Goal: Information Seeking & Learning: Find specific page/section

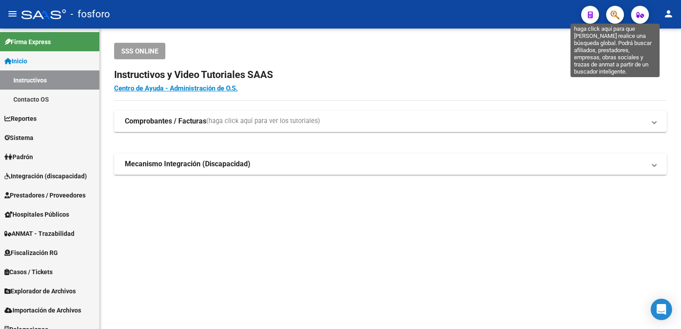
click at [618, 13] on icon "button" at bounding box center [615, 15] width 9 height 10
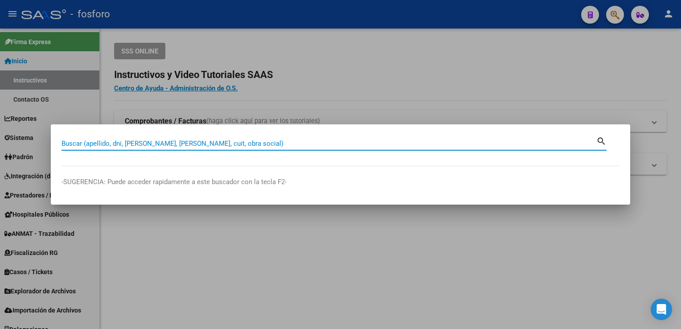
click at [271, 147] on input "Buscar (apellido, dni, [PERSON_NAME], [PERSON_NAME], cuit, obra social)" at bounding box center [329, 144] width 535 height 8
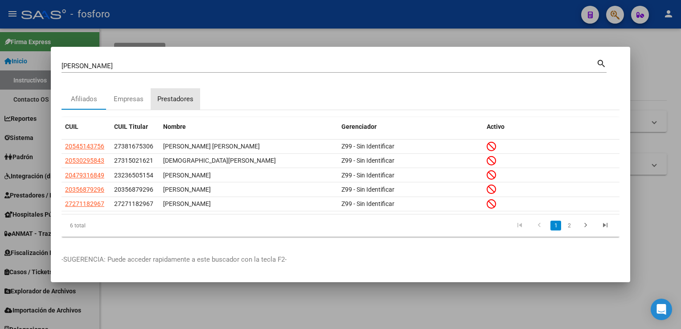
click at [180, 96] on div "Prestadores" at bounding box center [175, 99] width 36 height 10
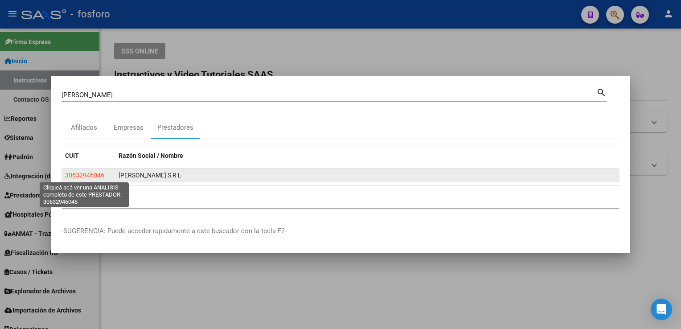
click at [84, 177] on span "30632946046" at bounding box center [84, 175] width 39 height 7
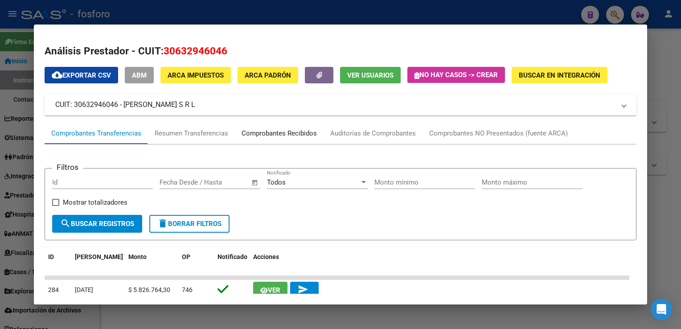
click at [267, 133] on div "Comprobantes Recibidos" at bounding box center [279, 133] width 75 height 10
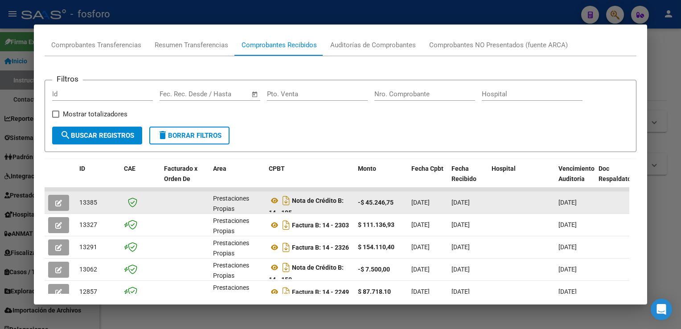
scroll to position [89, 0]
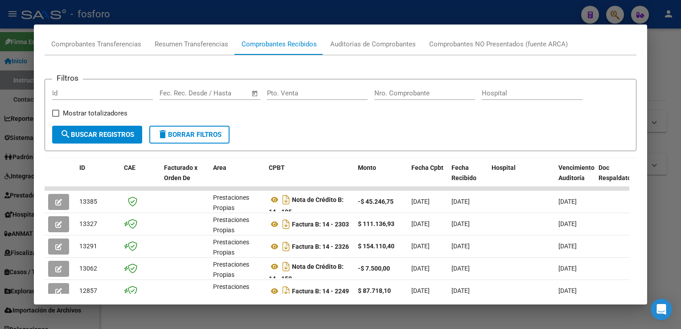
click at [662, 141] on div at bounding box center [340, 164] width 681 height 329
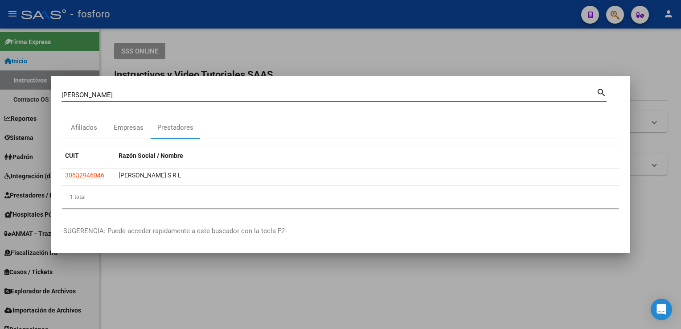
drag, startPoint x: 196, startPoint y: 98, endPoint x: 0, endPoint y: 99, distance: 195.8
click at [0, 101] on html "menu - fosforo person Firma Express Inicio Instructivos Contacto OS Reportes In…" at bounding box center [340, 164] width 681 height 329
type input "CENTRO CARDIOVASCULAR"
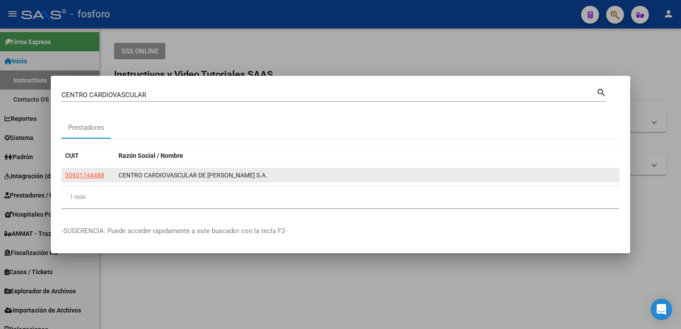
click at [106, 175] on div "30601744488" at bounding box center [88, 175] width 46 height 10
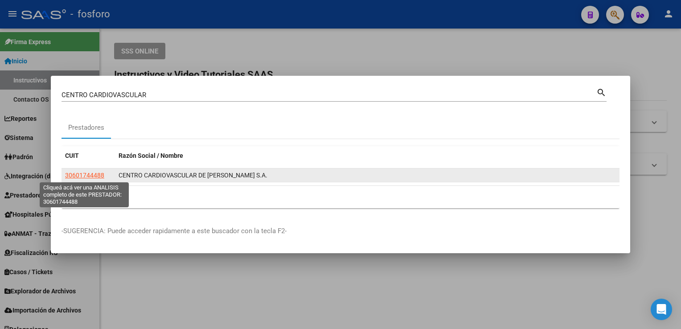
click at [97, 174] on span "30601744488" at bounding box center [84, 175] width 39 height 7
type textarea "30601744488"
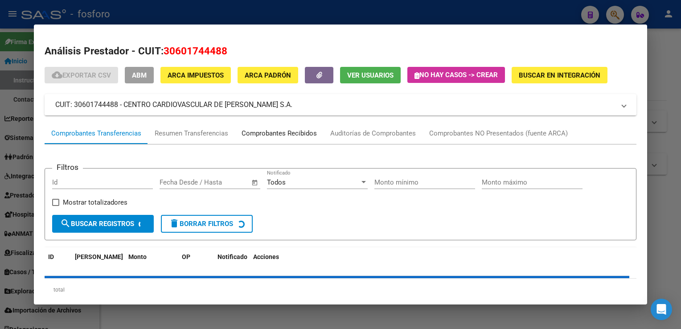
click at [271, 130] on div "Comprobantes Recibidos" at bounding box center [279, 133] width 75 height 10
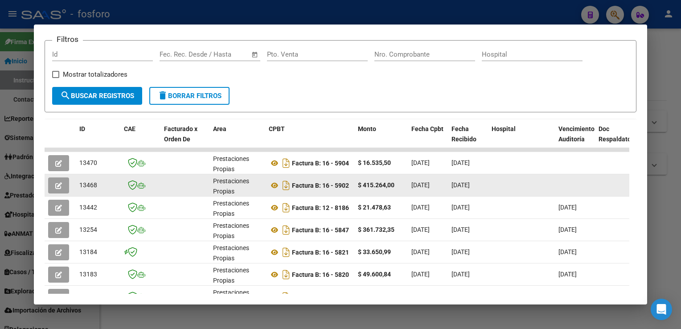
scroll to position [134, 0]
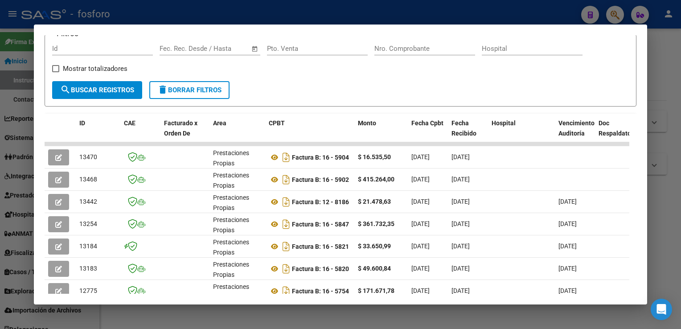
click at [660, 48] on div at bounding box center [340, 164] width 681 height 329
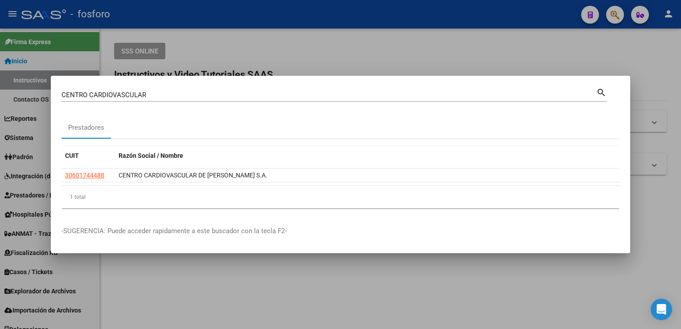
click at [401, 57] on div at bounding box center [340, 164] width 681 height 329
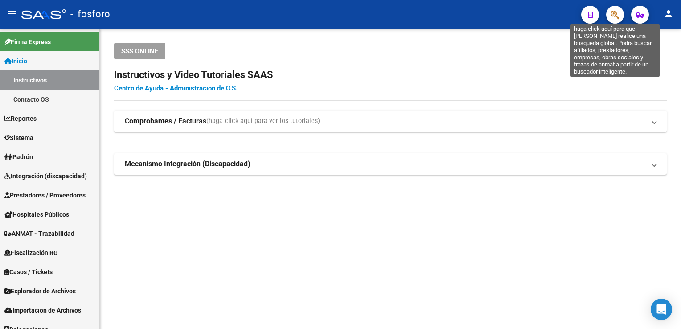
click at [617, 15] on icon "button" at bounding box center [615, 15] width 9 height 10
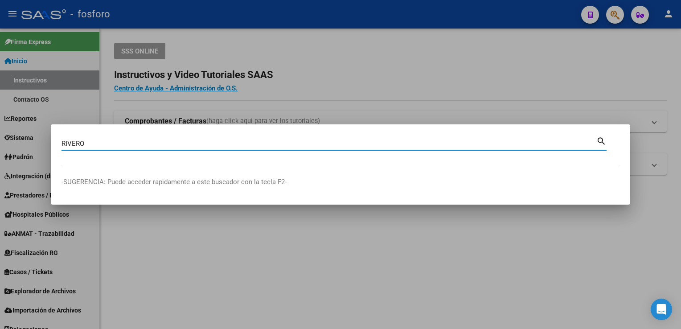
type input "RIVERO"
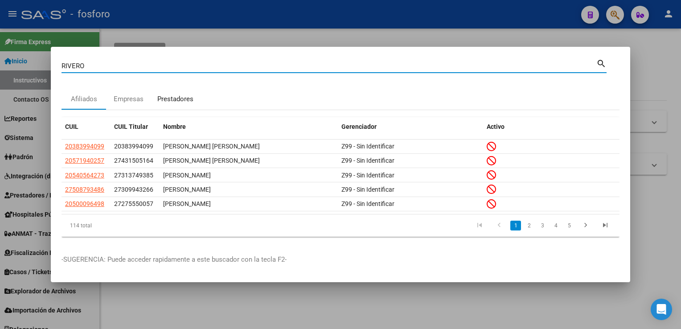
click at [192, 95] on div "Prestadores" at bounding box center [175, 99] width 36 height 10
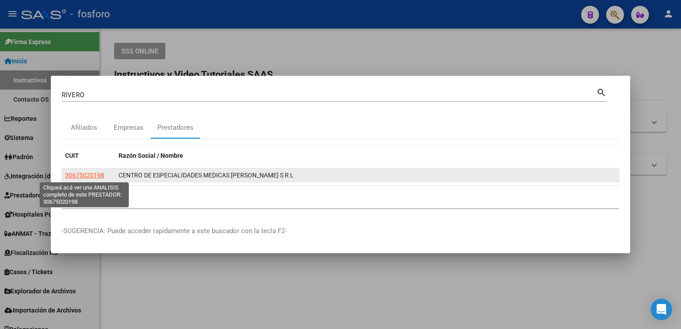
click at [93, 175] on span "30675020198" at bounding box center [84, 175] width 39 height 7
type textarea "30675020198"
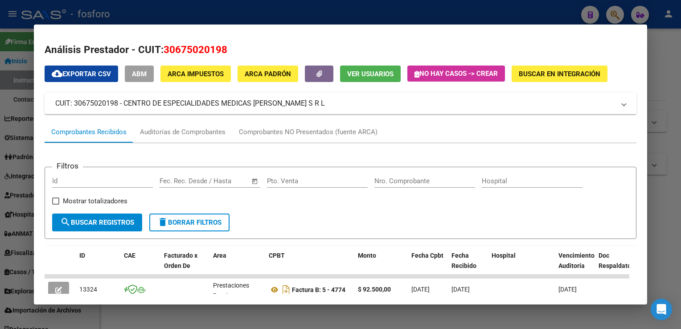
scroll to position [0, 0]
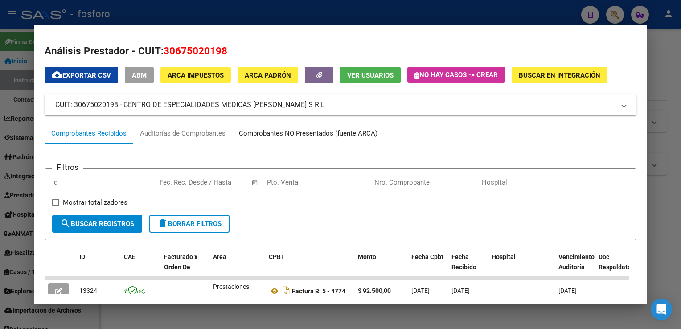
click at [256, 136] on div "Comprobantes NO Presentados (fuente ARCA)" at bounding box center [308, 133] width 139 height 10
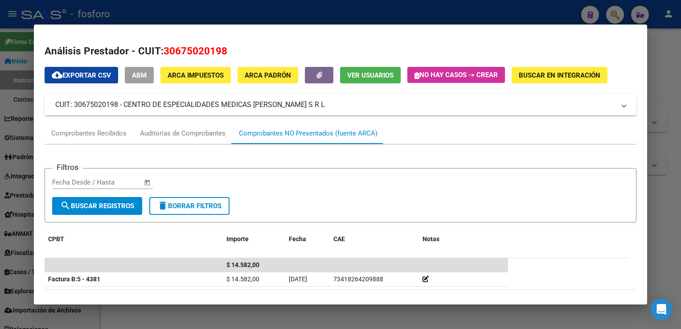
scroll to position [34, 0]
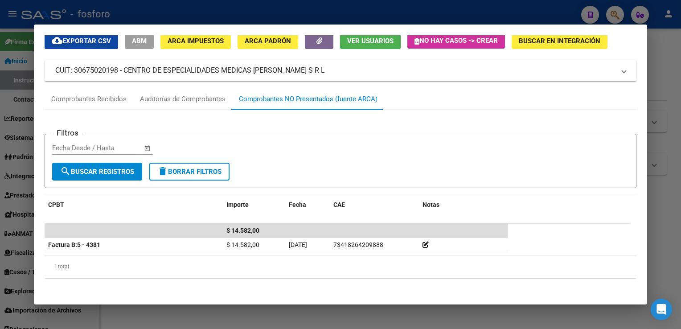
click at [661, 140] on div at bounding box center [340, 164] width 681 height 329
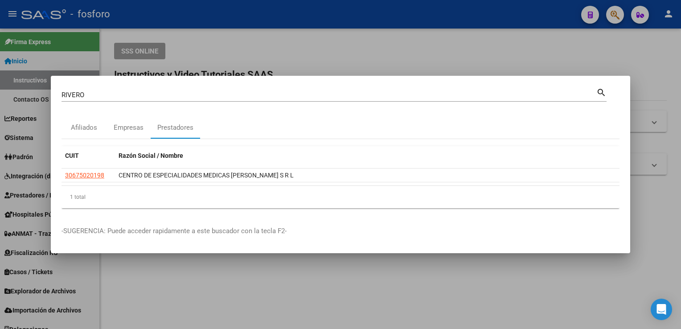
click at [153, 98] on div "[PERSON_NAME] (apellido, dni, cuil, nro traspaso, cuit, obra social)" at bounding box center [329, 94] width 535 height 13
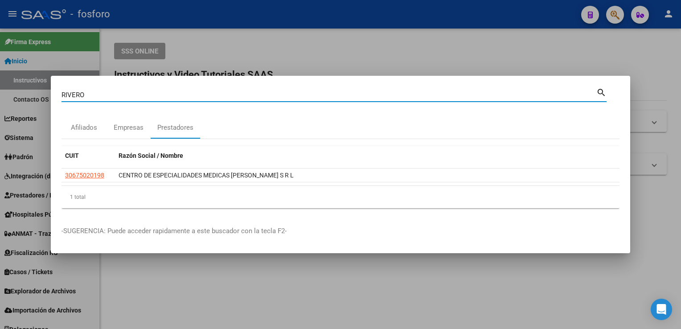
drag, startPoint x: 151, startPoint y: 94, endPoint x: 0, endPoint y: 76, distance: 151.8
click at [0, 77] on html "menu - fosforo person Firma Express Inicio Instructivos Contacto OS Reportes In…" at bounding box center [340, 164] width 681 height 329
type input "[PERSON_NAME]"
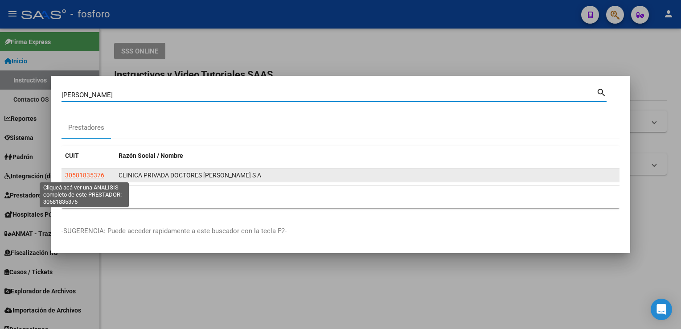
click at [95, 172] on span "30581835376" at bounding box center [84, 175] width 39 height 7
type textarea "30581835376"
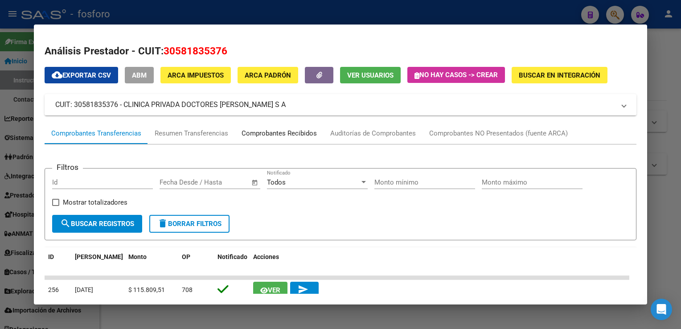
click at [299, 132] on div "Comprobantes Recibidos" at bounding box center [279, 133] width 75 height 10
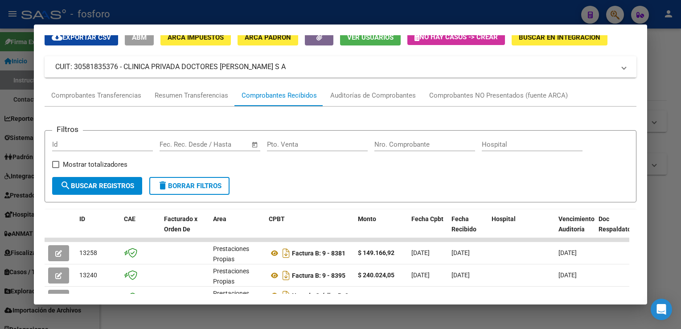
scroll to position [0, 0]
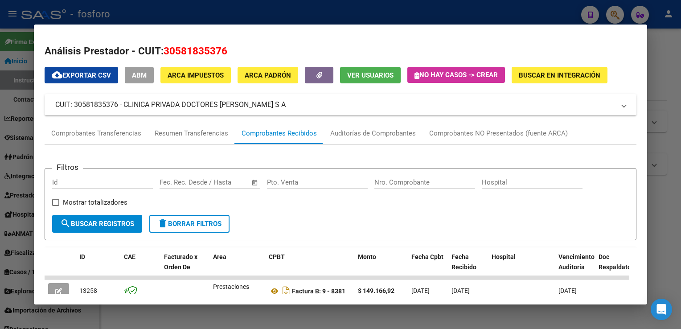
click at [669, 121] on div at bounding box center [340, 164] width 681 height 329
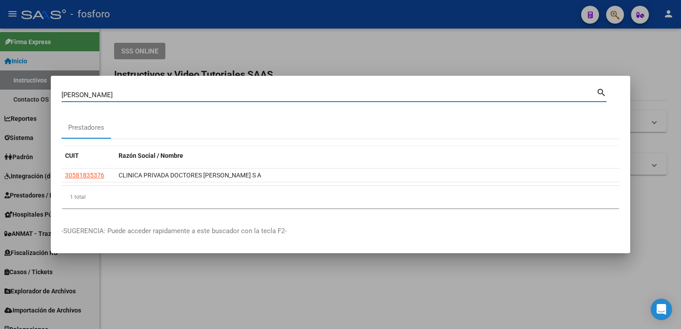
drag, startPoint x: 118, startPoint y: 98, endPoint x: 9, endPoint y: 91, distance: 109.0
click at [9, 93] on div "[PERSON_NAME] (apellido, dni, cuil, [PERSON_NAME], cuit, obra social) search Pr…" at bounding box center [340, 164] width 681 height 329
type input "SAN JUAN"
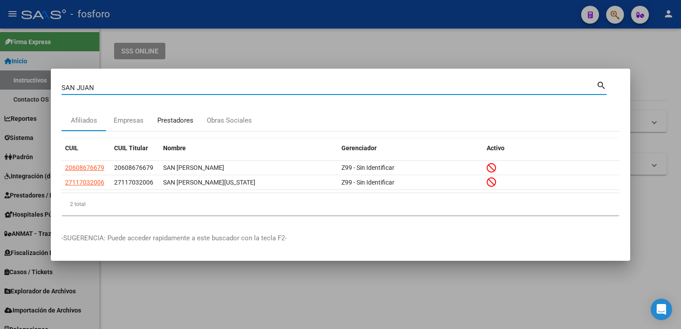
click at [167, 125] on div "Prestadores" at bounding box center [175, 120] width 36 height 10
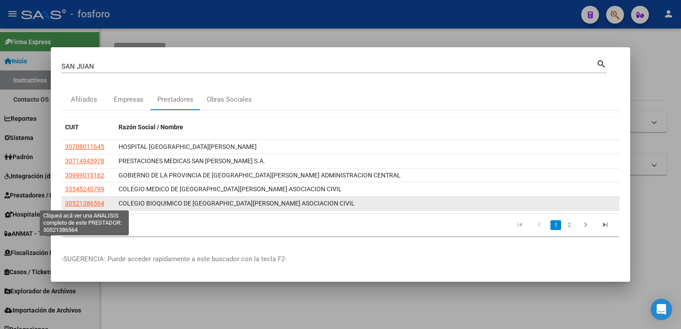
click at [88, 201] on span "30521386564" at bounding box center [84, 203] width 39 height 7
type textarea "30521386564"
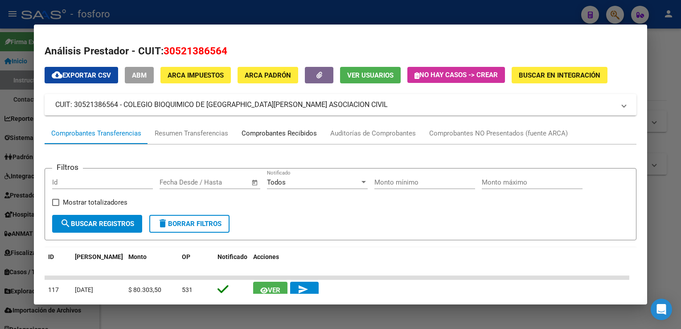
click at [264, 132] on div "Comprobantes Recibidos" at bounding box center [279, 133] width 75 height 10
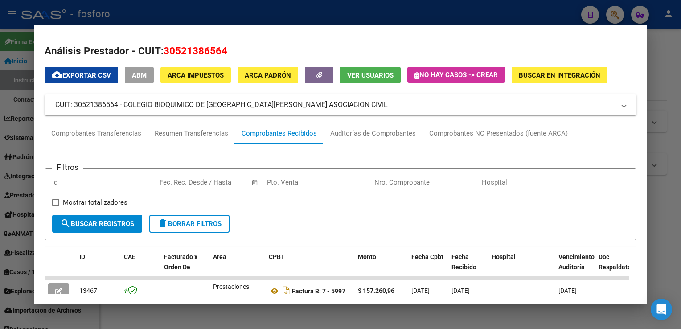
click at [670, 118] on div at bounding box center [340, 164] width 681 height 329
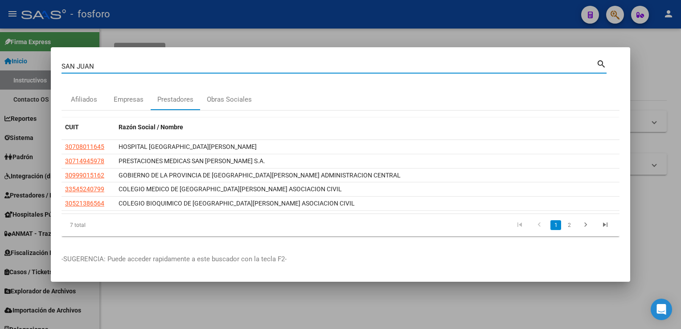
drag, startPoint x: 150, startPoint y: 69, endPoint x: -2, endPoint y: 79, distance: 152.0
click at [0, 79] on html "menu - fosforo person Firma Express Inicio Instructivos Contacto OS Reportes In…" at bounding box center [340, 164] width 681 height 329
type input "FARMACEU"
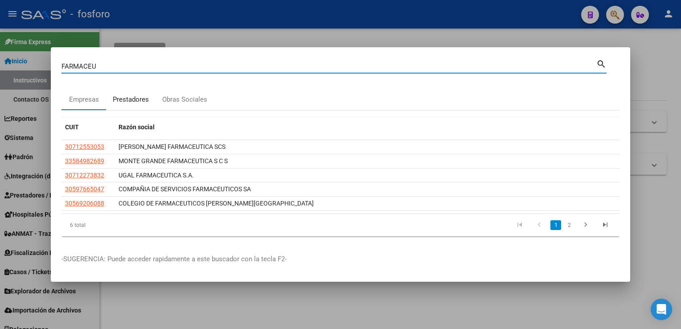
click at [135, 99] on div "Prestadores" at bounding box center [131, 100] width 36 height 10
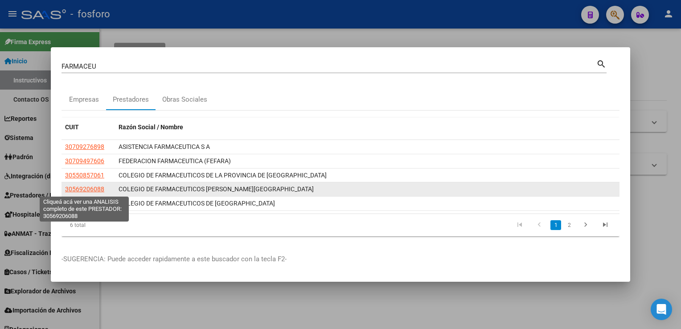
click at [80, 188] on span "30569206088" at bounding box center [84, 189] width 39 height 7
type textarea "30569206088"
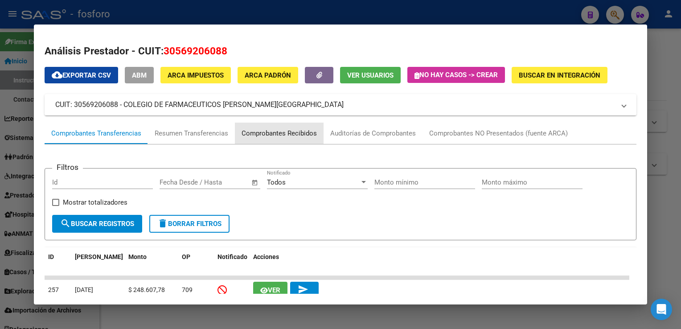
click at [272, 132] on div "Comprobantes Recibidos" at bounding box center [279, 133] width 75 height 10
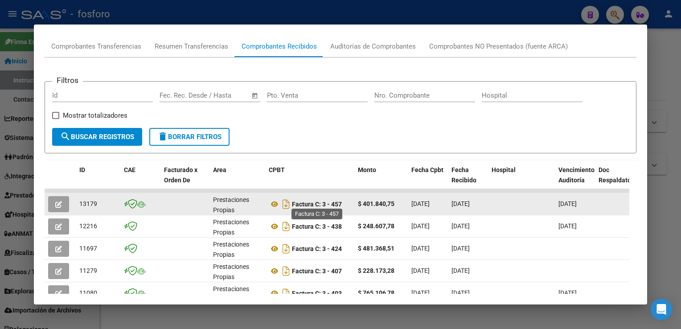
scroll to position [89, 0]
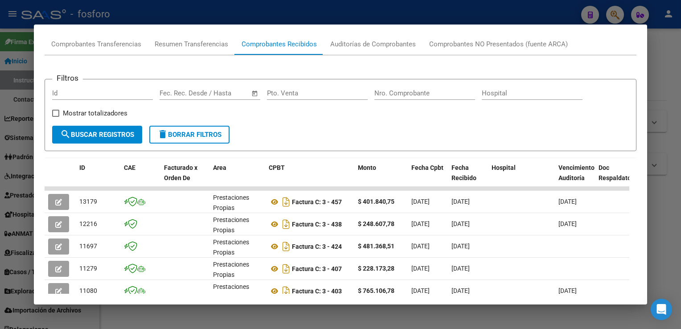
click at [665, 117] on div at bounding box center [340, 164] width 681 height 329
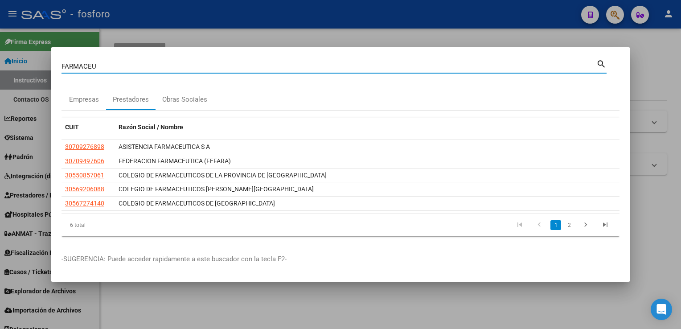
drag, startPoint x: 136, startPoint y: 63, endPoint x: 46, endPoint y: 78, distance: 90.8
click at [46, 78] on div "FARMACEU Buscar (apellido, dni, cuil, nro traspaso, cuit, obra social) search E…" at bounding box center [340, 164] width 681 height 329
type input "FASTIAS"
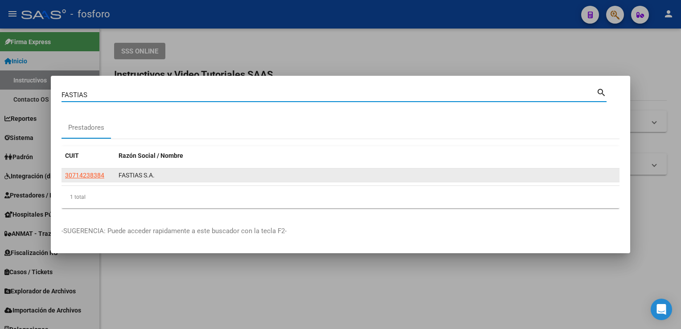
click at [91, 171] on app-link-go-to "30714238384" at bounding box center [84, 175] width 39 height 10
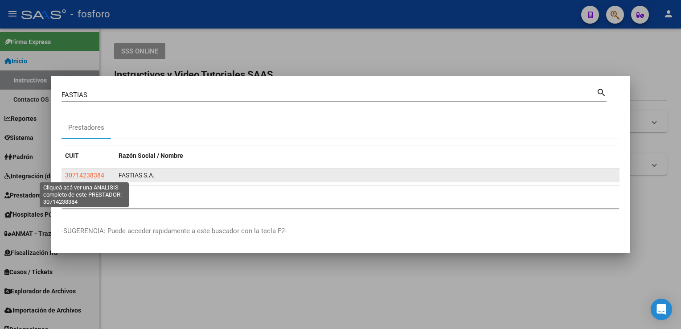
click at [90, 175] on span "30714238384" at bounding box center [84, 175] width 39 height 7
type textarea "30714238384"
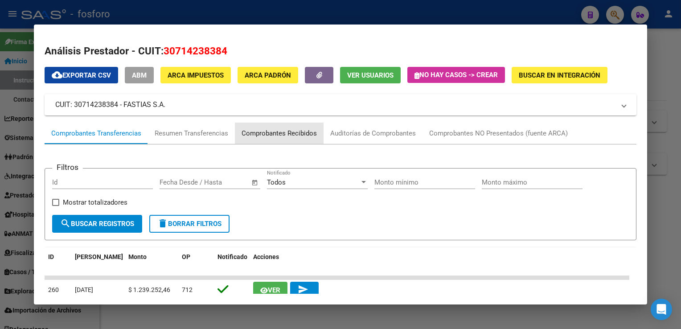
click at [286, 135] on div "Comprobantes Recibidos" at bounding box center [279, 133] width 75 height 10
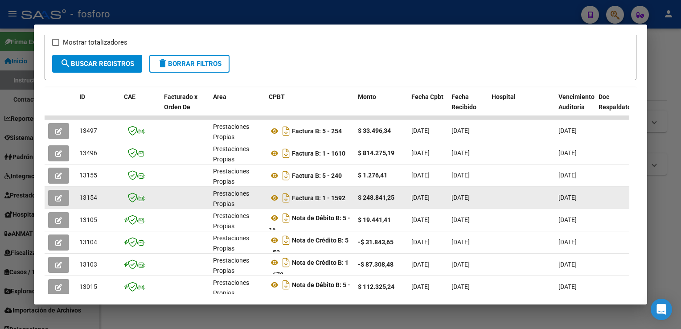
scroll to position [178, 0]
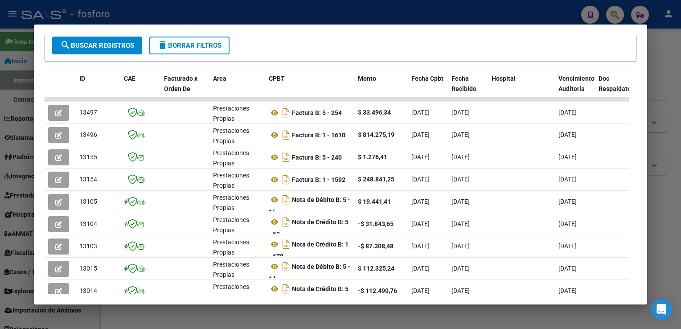
click at [681, 85] on html "menu - fosforo person Firma Express Inicio Instructivos Contacto OS Reportes In…" at bounding box center [340, 164] width 681 height 329
click at [666, 60] on div at bounding box center [340, 164] width 681 height 329
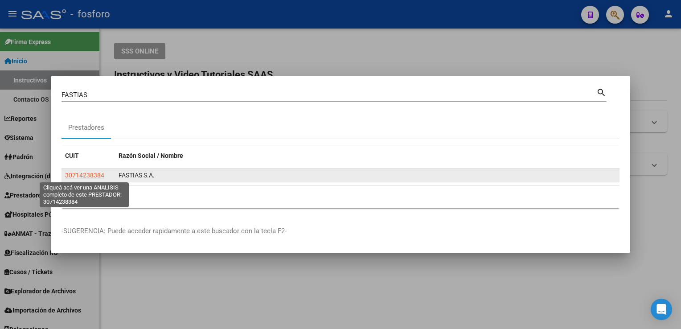
click at [71, 176] on span "30714238384" at bounding box center [84, 175] width 39 height 7
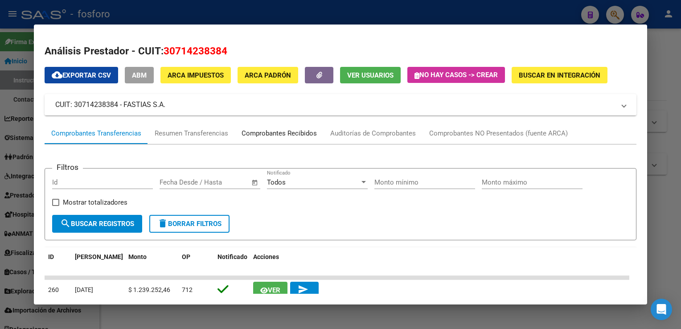
click at [277, 141] on div "Comprobantes Recibidos" at bounding box center [279, 133] width 89 height 21
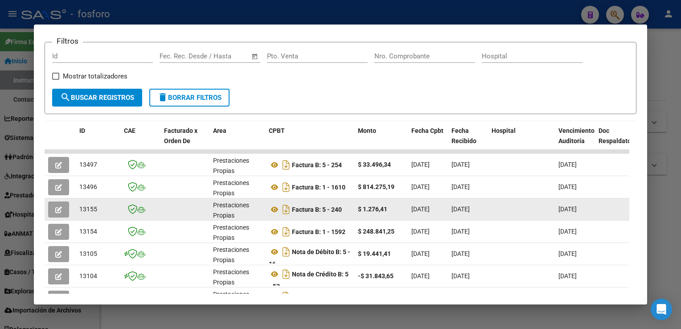
scroll to position [134, 0]
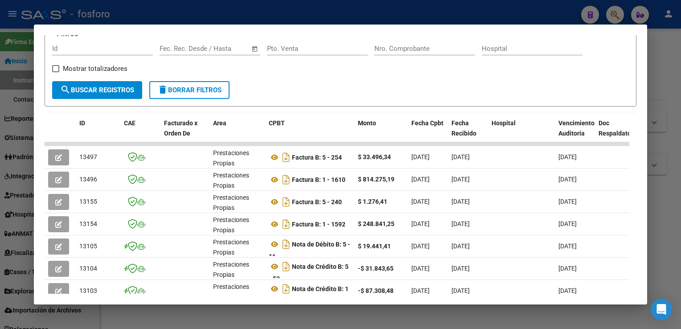
drag, startPoint x: 673, startPoint y: 156, endPoint x: 511, endPoint y: 132, distance: 164.1
click at [671, 155] on div at bounding box center [340, 164] width 681 height 329
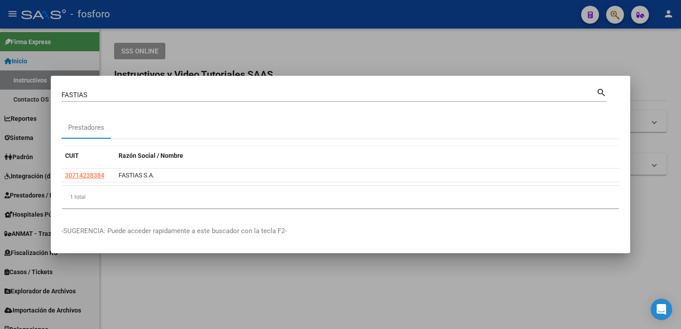
click at [259, 58] on div at bounding box center [340, 164] width 681 height 329
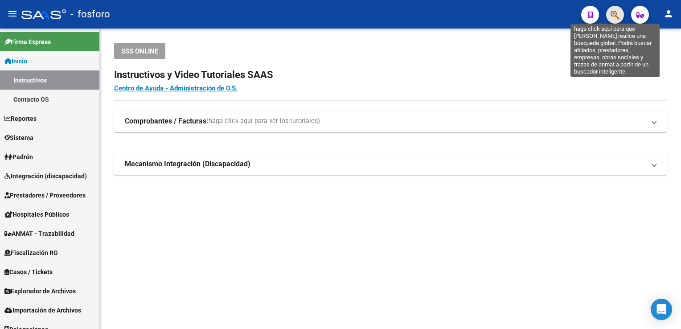
click at [614, 11] on icon "button" at bounding box center [615, 15] width 9 height 10
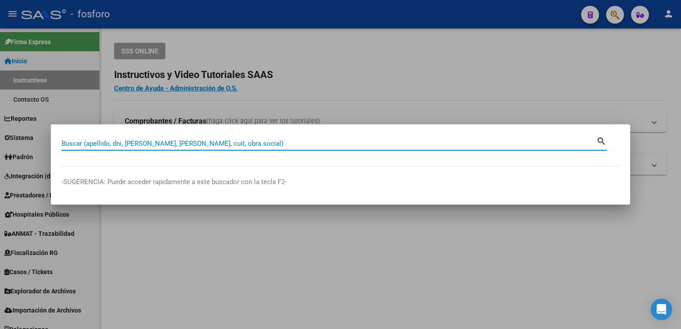
click at [196, 147] on input "Buscar (apellido, dni, [PERSON_NAME], [PERSON_NAME], cuit, obra social)" at bounding box center [329, 144] width 535 height 8
type input "[PERSON_NAME]"
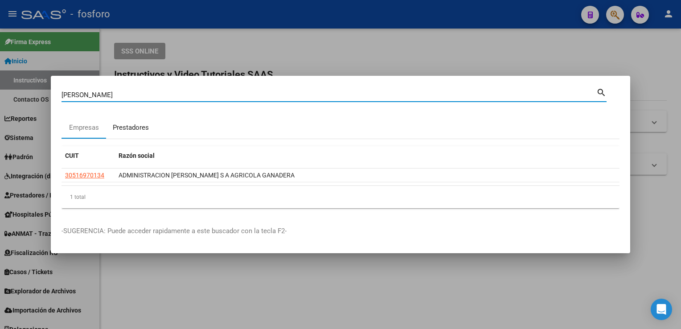
click at [120, 124] on div "Prestadores" at bounding box center [131, 128] width 36 height 10
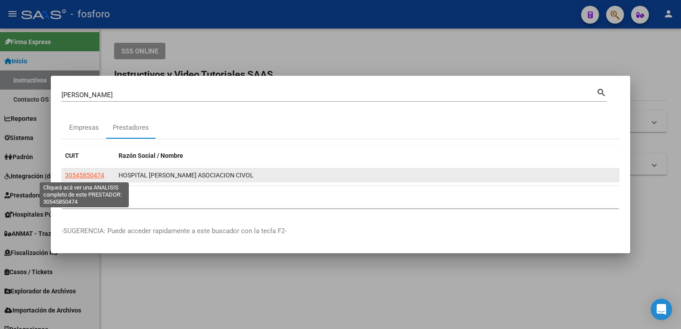
click at [91, 179] on app-link-go-to "30545850474" at bounding box center [84, 175] width 39 height 10
click at [95, 172] on span "30545850474" at bounding box center [84, 175] width 39 height 7
type textarea "30545850474"
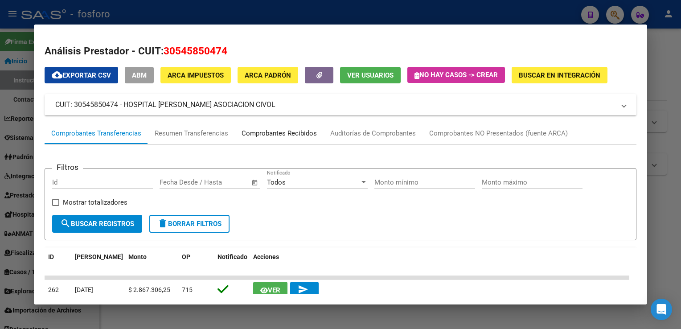
click at [287, 135] on div "Comprobantes Recibidos" at bounding box center [279, 133] width 75 height 10
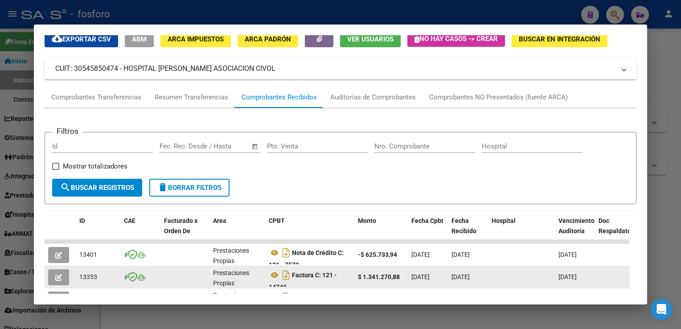
scroll to position [0, 0]
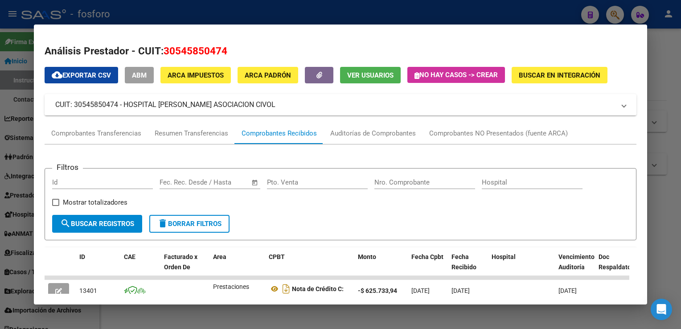
drag, startPoint x: 666, startPoint y: 120, endPoint x: 483, endPoint y: 194, distance: 197.2
click at [665, 120] on div at bounding box center [340, 164] width 681 height 329
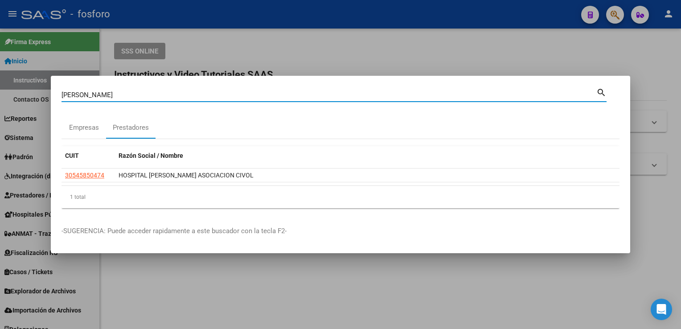
drag, startPoint x: 94, startPoint y: 92, endPoint x: -2, endPoint y: 110, distance: 97.1
click at [0, 110] on html "menu - fosforo person Firma Express Inicio Instructivos Contacto OS Reportes In…" at bounding box center [340, 164] width 681 height 329
type input "IMAGMED"
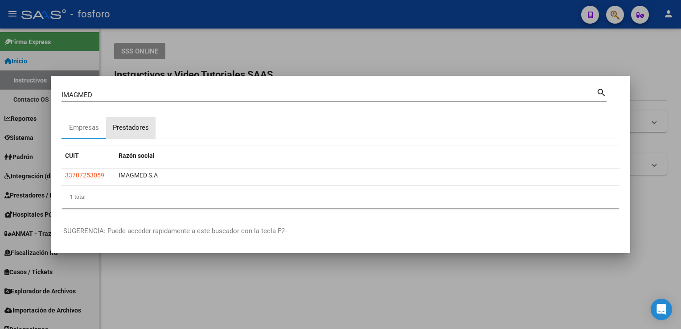
click at [140, 130] on div "Prestadores" at bounding box center [131, 128] width 36 height 10
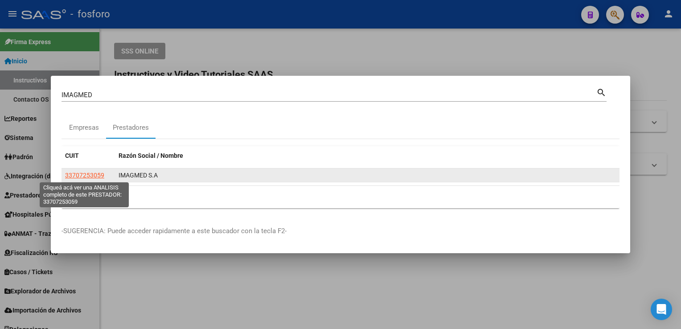
click at [89, 175] on span "33707253059" at bounding box center [84, 175] width 39 height 7
type textarea "33707253059"
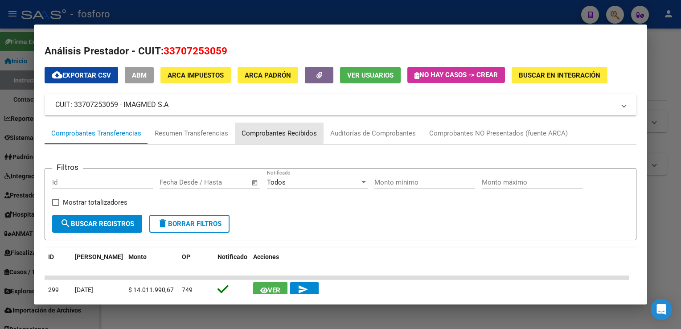
click at [253, 131] on div "Comprobantes Recibidos" at bounding box center [279, 133] width 75 height 10
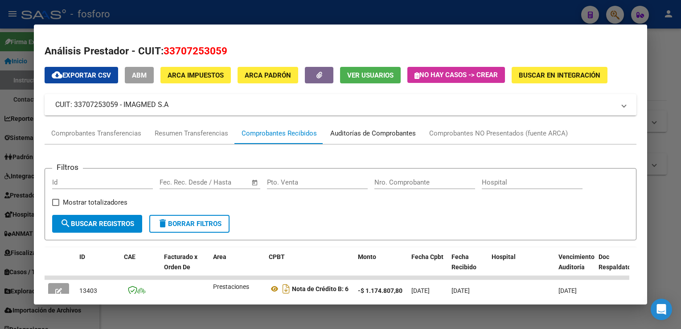
click at [344, 130] on div "Auditorías de Comprobantes" at bounding box center [373, 133] width 86 height 10
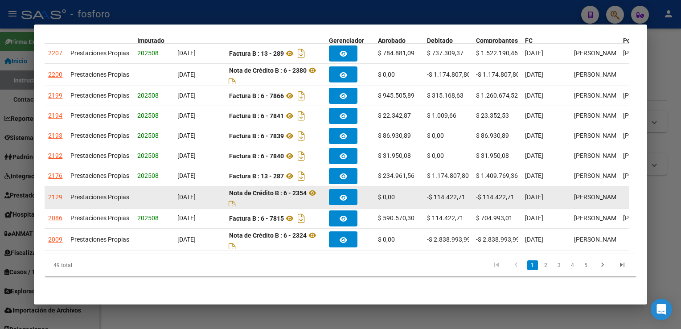
scroll to position [161, 0]
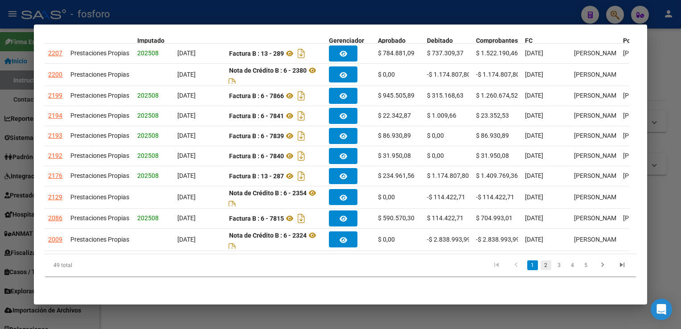
click at [541, 267] on link "2" at bounding box center [546, 265] width 11 height 10
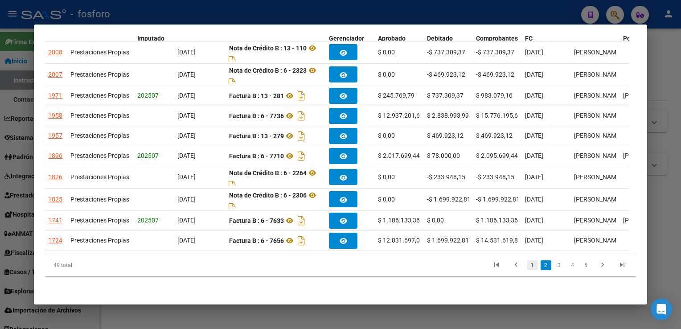
click at [528, 265] on link "1" at bounding box center [533, 265] width 11 height 10
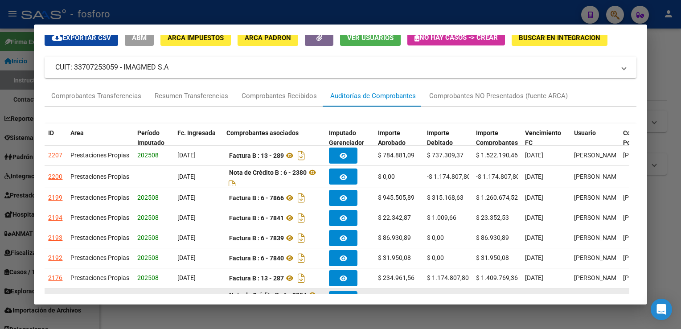
scroll to position [28, 0]
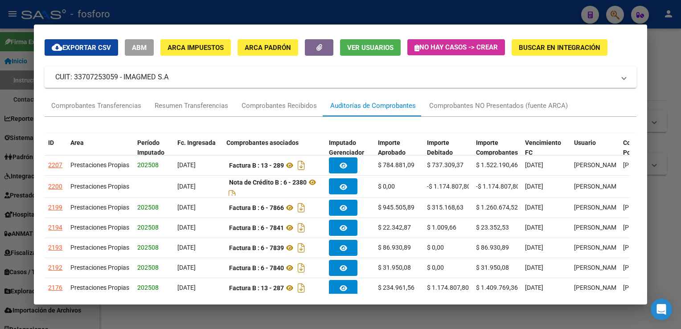
click at [663, 60] on div at bounding box center [340, 164] width 681 height 329
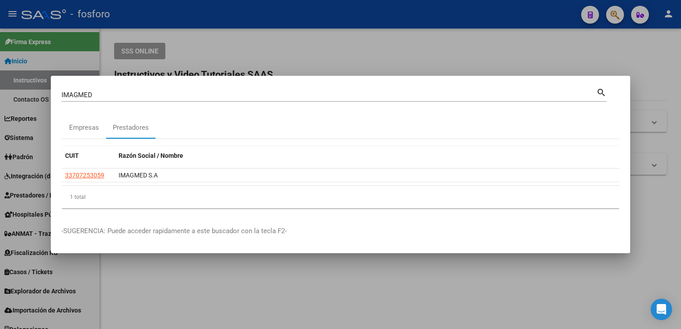
drag, startPoint x: 311, startPoint y: 85, endPoint x: 301, endPoint y: 93, distance: 13.4
click at [310, 86] on mat-dialog-container "IMAGMED Buscar (apellido, dni, cuil, nro traspaso, cuit, obra social) search Em…" at bounding box center [341, 165] width 580 height 178
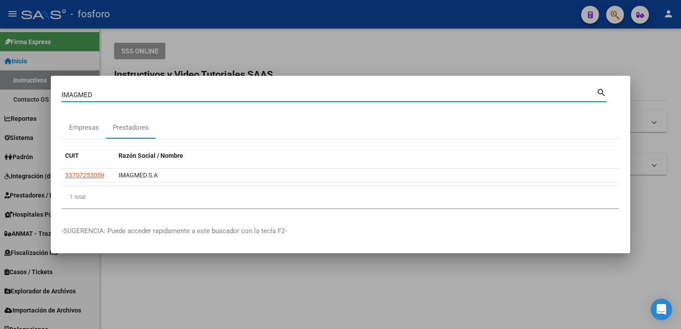
drag, startPoint x: 301, startPoint y: 93, endPoint x: 63, endPoint y: 79, distance: 237.6
click at [63, 80] on mat-dialog-container "IMAGMED Buscar (apellido, dni, cuil, nro traspaso, cuit, obra social) search Em…" at bounding box center [341, 165] width 580 height 178
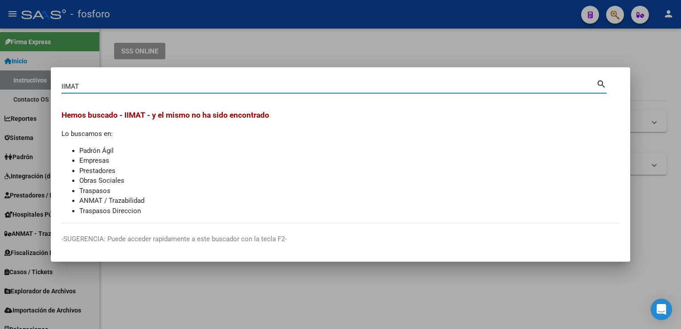
click at [66, 87] on input "IIMAT" at bounding box center [329, 86] width 535 height 8
type input "IMAT"
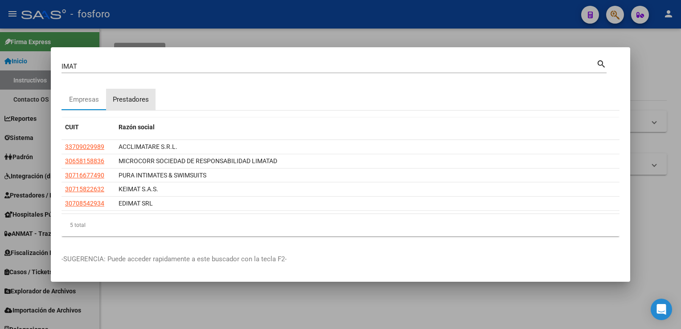
click at [137, 95] on div "Prestadores" at bounding box center [131, 100] width 36 height 10
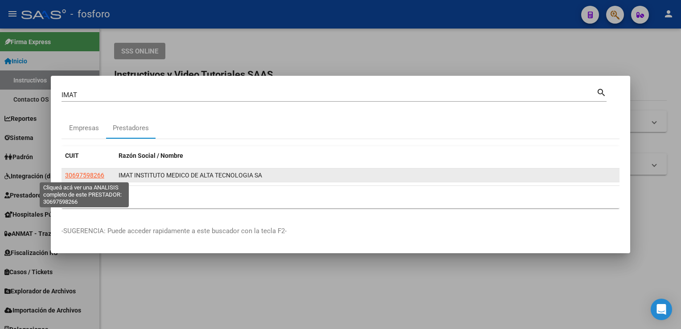
click at [94, 176] on span "30697598266" at bounding box center [84, 175] width 39 height 7
type textarea "30697598266"
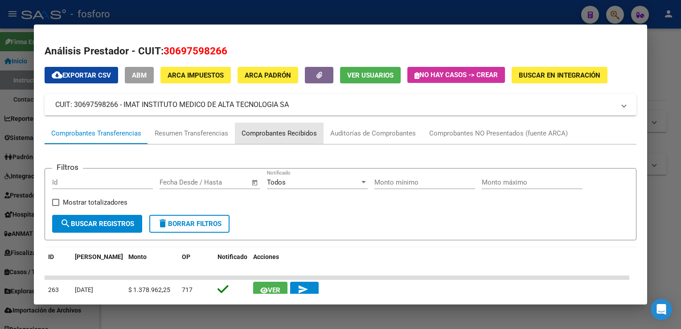
click at [278, 131] on div "Comprobantes Recibidos" at bounding box center [279, 133] width 75 height 10
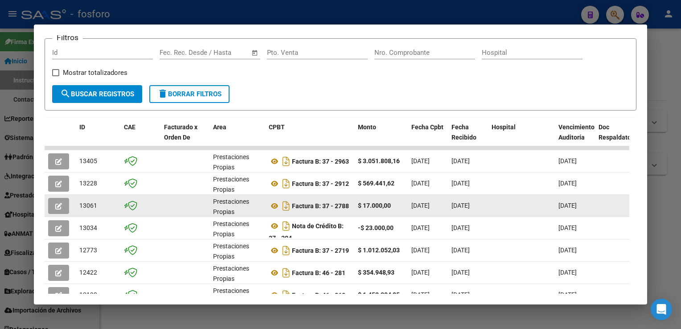
scroll to position [134, 0]
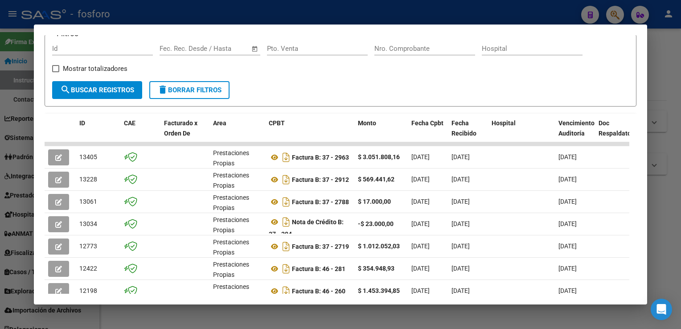
click at [681, 136] on html "menu - fosforo person Firma Express Inicio Instructivos Contacto OS Reportes In…" at bounding box center [340, 164] width 681 height 329
drag, startPoint x: 674, startPoint y: 94, endPoint x: 283, endPoint y: 92, distance: 391.1
click at [672, 94] on div at bounding box center [340, 164] width 681 height 329
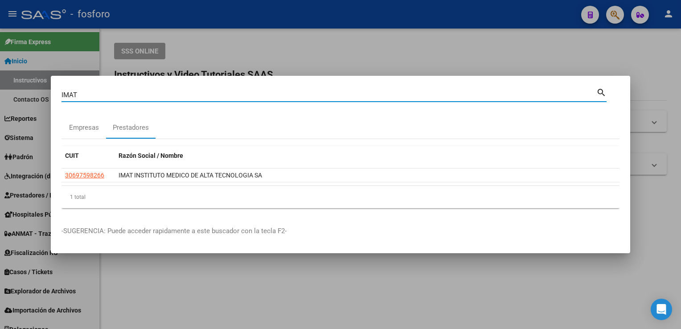
drag, startPoint x: 157, startPoint y: 97, endPoint x: -2, endPoint y: 74, distance: 160.4
click at [0, 74] on html "menu - fosforo person Firma Express Inicio Instructivos Contacto OS Reportes In…" at bounding box center [340, 164] width 681 height 329
type input "OJOS"
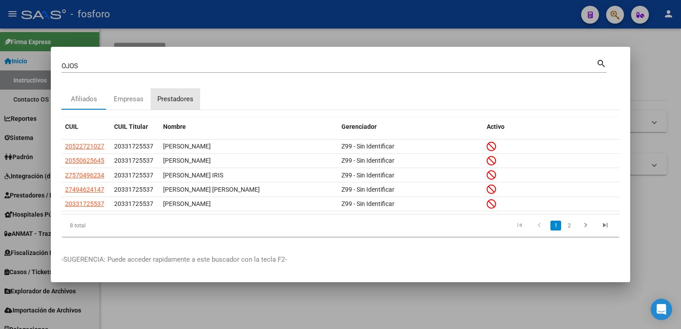
click at [178, 104] on div "Prestadores" at bounding box center [175, 98] width 49 height 21
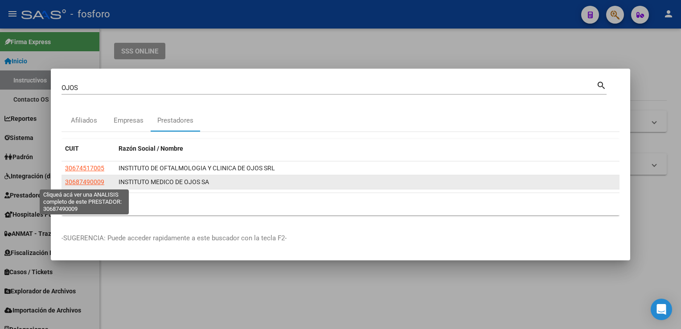
click at [80, 182] on span "30687490009" at bounding box center [84, 181] width 39 height 7
type textarea "30687490009"
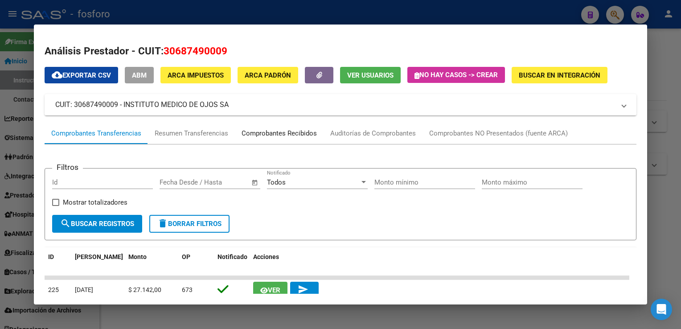
click at [298, 138] on div "Comprobantes Recibidos" at bounding box center [279, 133] width 75 height 10
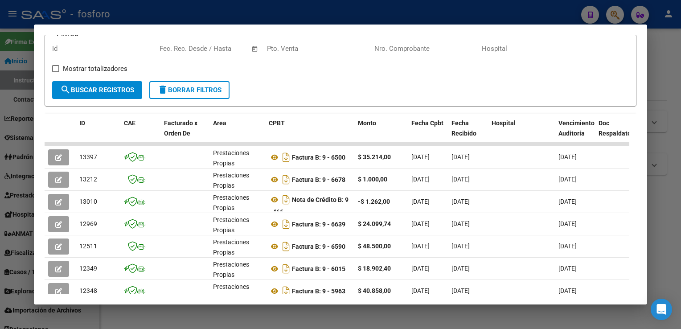
click at [669, 77] on div at bounding box center [340, 164] width 681 height 329
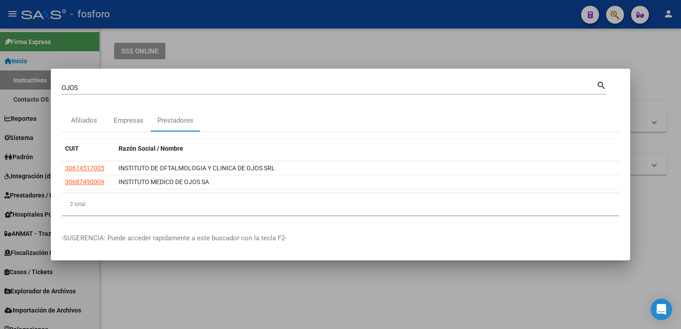
click at [316, 66] on div at bounding box center [340, 164] width 681 height 329
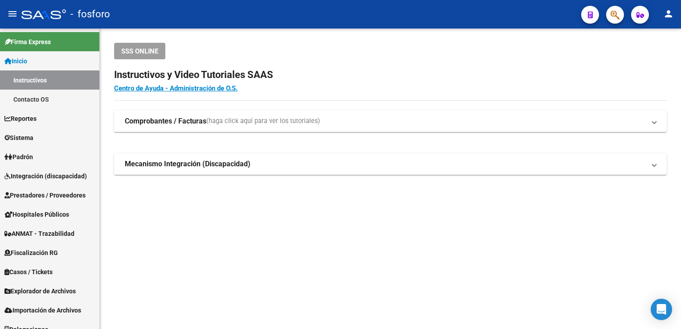
drag, startPoint x: 619, startPoint y: 15, endPoint x: 608, endPoint y: 21, distance: 12.0
click at [608, 21] on button "button" at bounding box center [615, 15] width 18 height 18
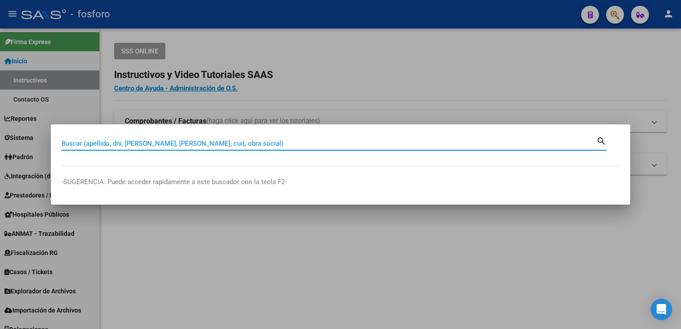
click at [264, 147] on input "Buscar (apellido, dni, [PERSON_NAME], [PERSON_NAME], cuit, obra social)" at bounding box center [329, 144] width 535 height 8
type input "3"
type input "27349709274"
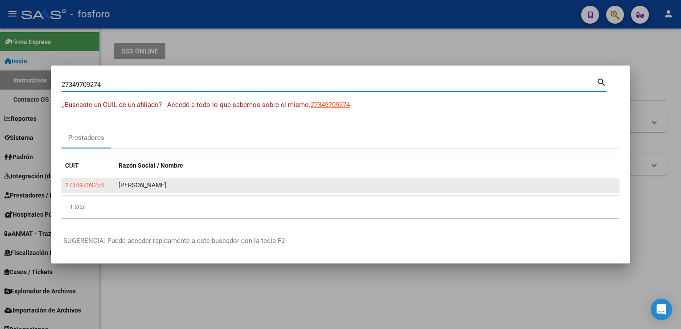
click at [84, 191] on datatable-body-cell "27349709274" at bounding box center [89, 185] width 54 height 14
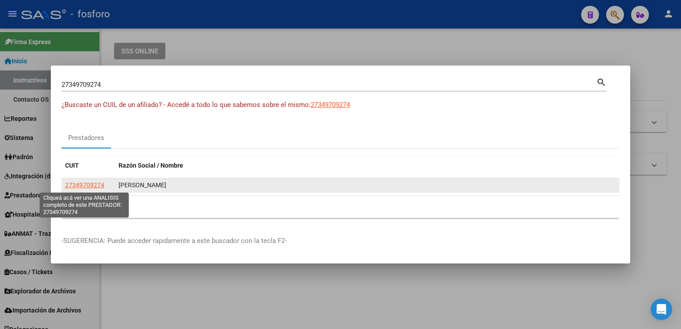
click at [87, 186] on span "27349709274" at bounding box center [84, 184] width 39 height 7
type textarea "27349709274"
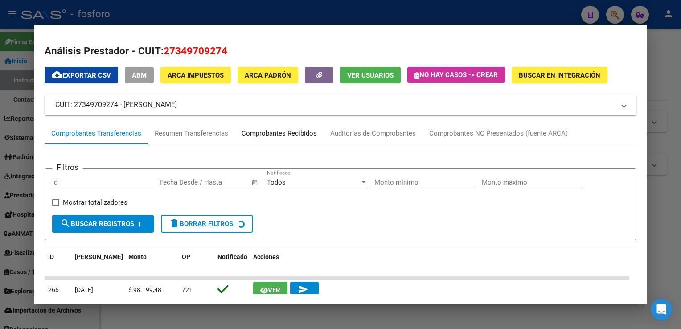
click at [264, 132] on div "Comprobantes Recibidos" at bounding box center [279, 133] width 75 height 10
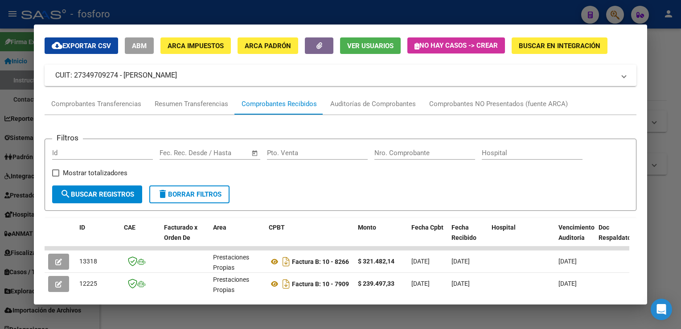
scroll to position [45, 0]
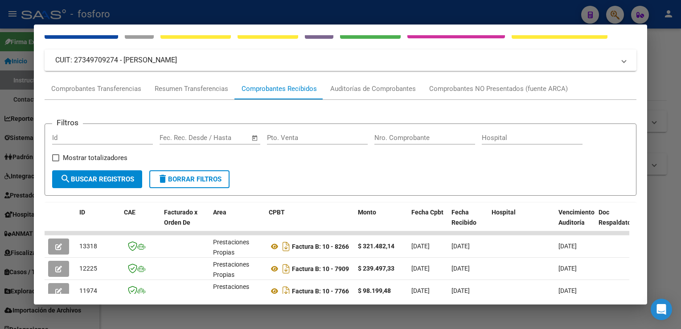
click at [660, 180] on div at bounding box center [340, 164] width 681 height 329
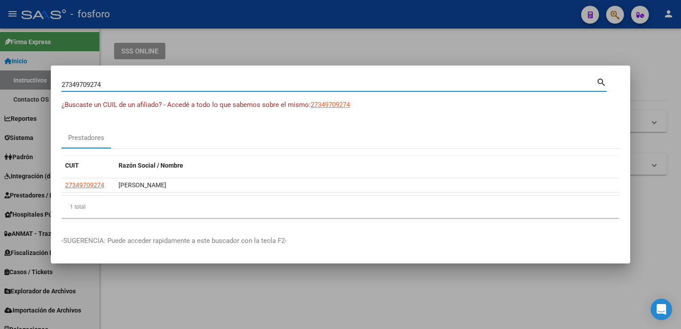
drag, startPoint x: 212, startPoint y: 88, endPoint x: 0, endPoint y: 73, distance: 212.8
click at [0, 73] on html "menu - fosforo person Firma Express Inicio Instructivos Contacto OS Reportes In…" at bounding box center [340, 164] width 681 height 329
type input ","
type input "MATERNOS"
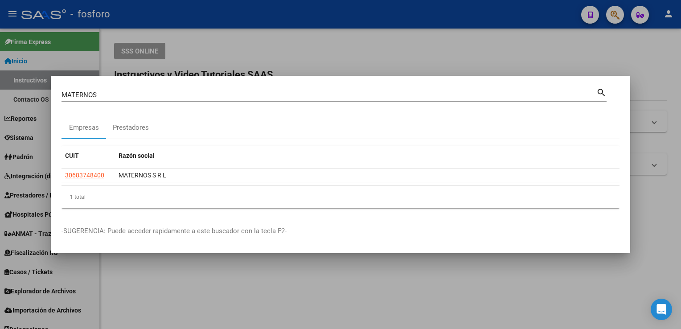
click at [131, 139] on div "CUIT Razón social 30683748400 MATERNOS S R L 1 total 1" at bounding box center [341, 177] width 558 height 76
click at [135, 129] on div "Prestadores" at bounding box center [131, 128] width 36 height 10
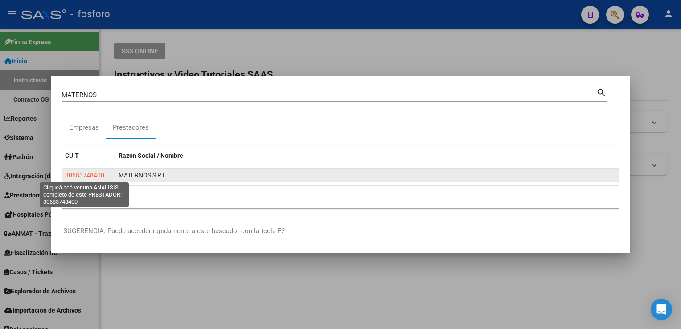
click at [95, 176] on span "30683748400" at bounding box center [84, 175] width 39 height 7
type textarea "30683748400"
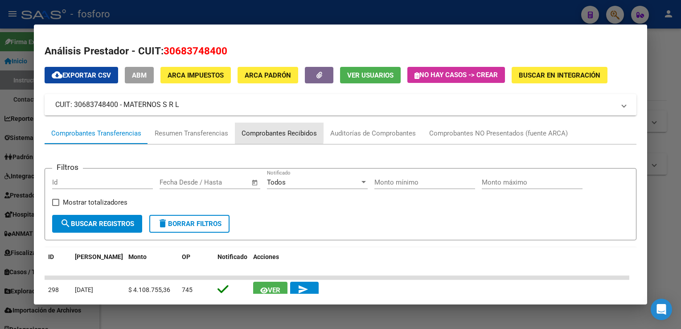
click at [254, 131] on div "Comprobantes Recibidos" at bounding box center [279, 133] width 75 height 10
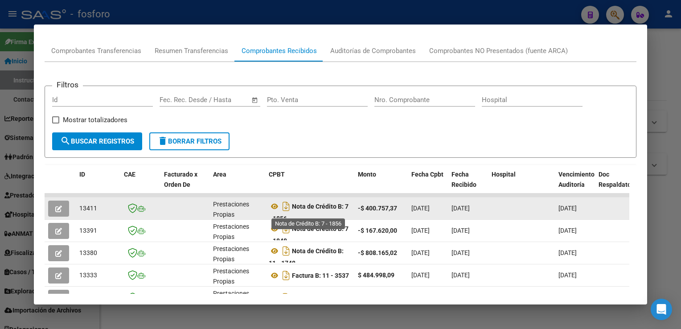
scroll to position [89, 0]
